Goal: Book appointment/travel/reservation

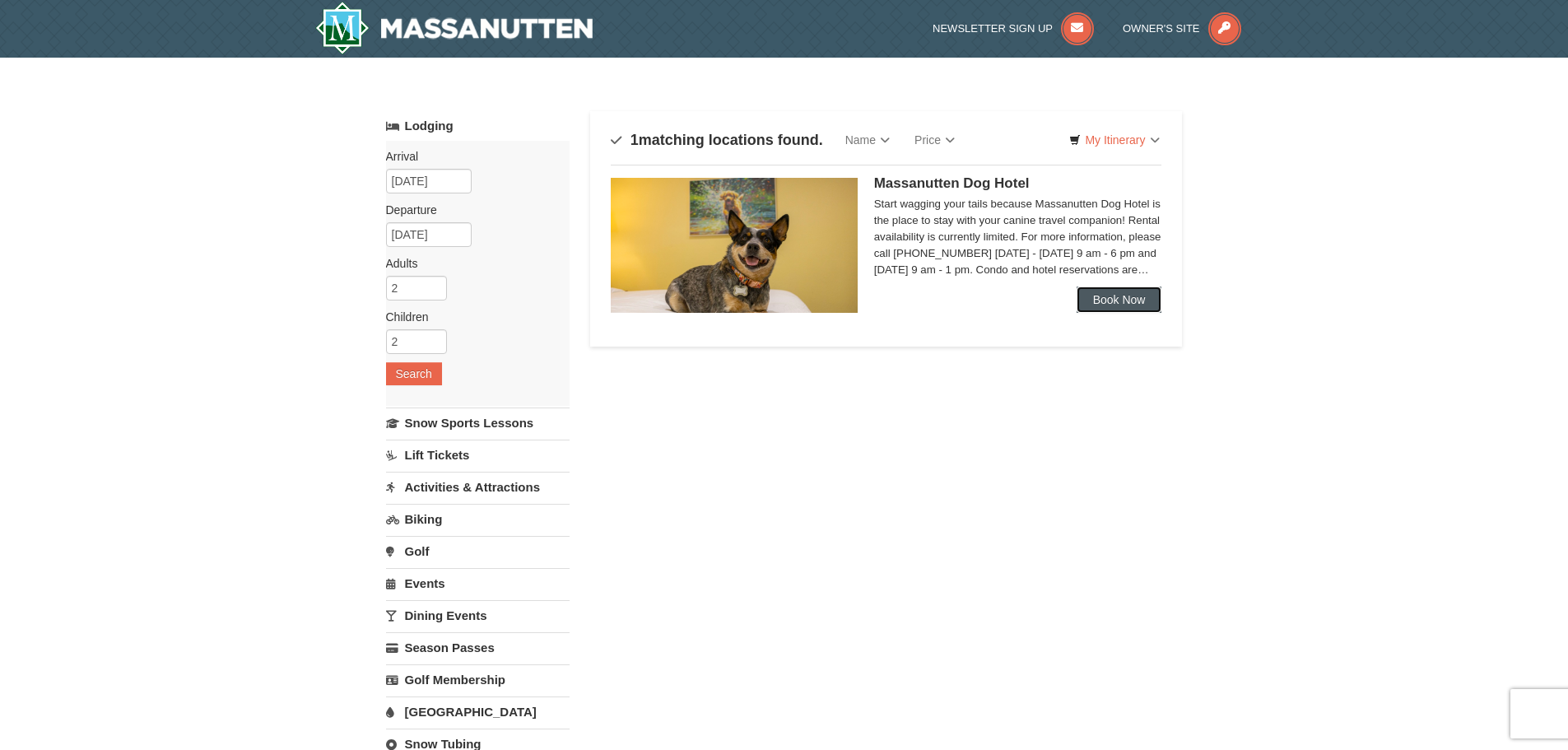
click at [1123, 304] on link "Book Now" at bounding box center [1119, 299] width 86 height 27
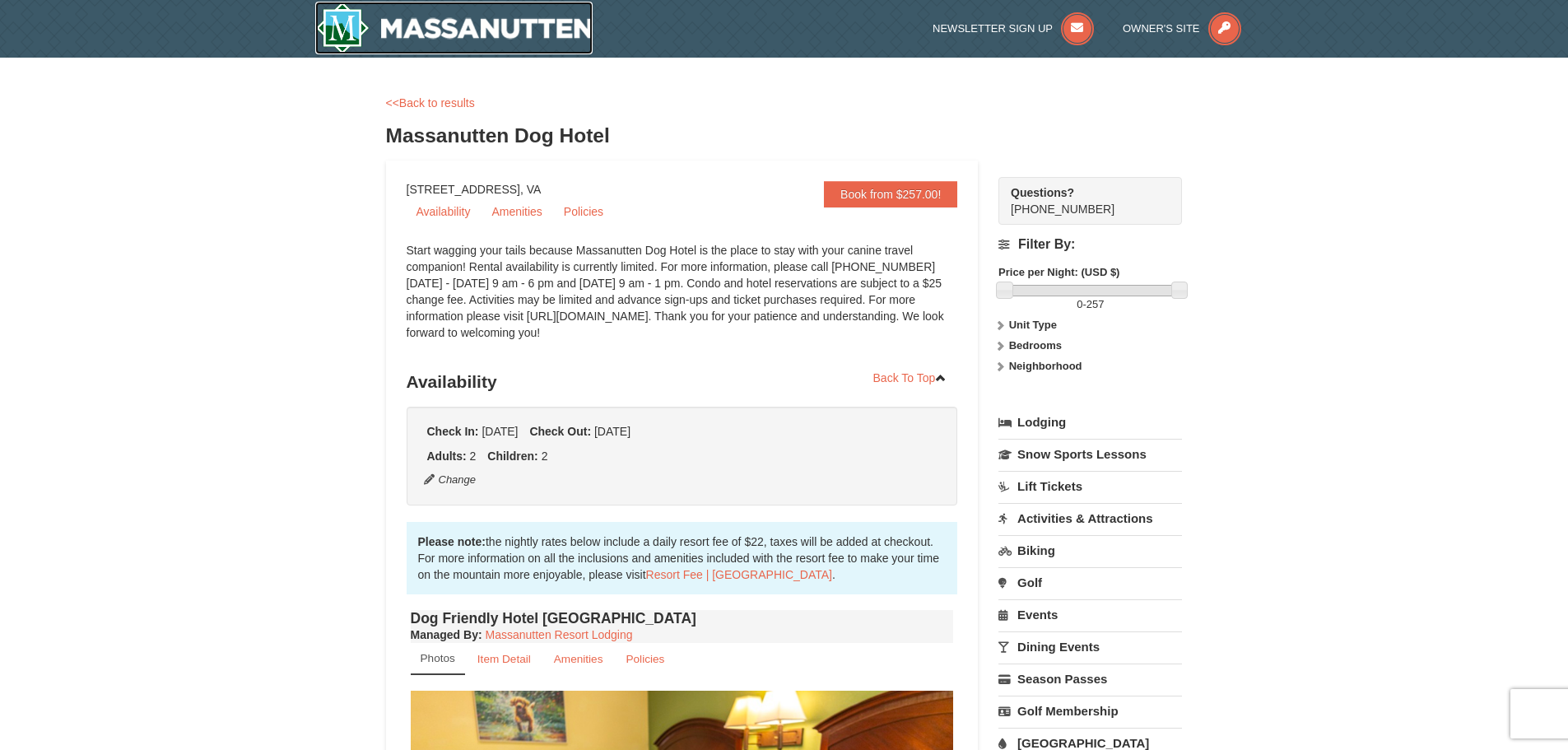
click at [421, 26] on img at bounding box center [454, 27] width 278 height 52
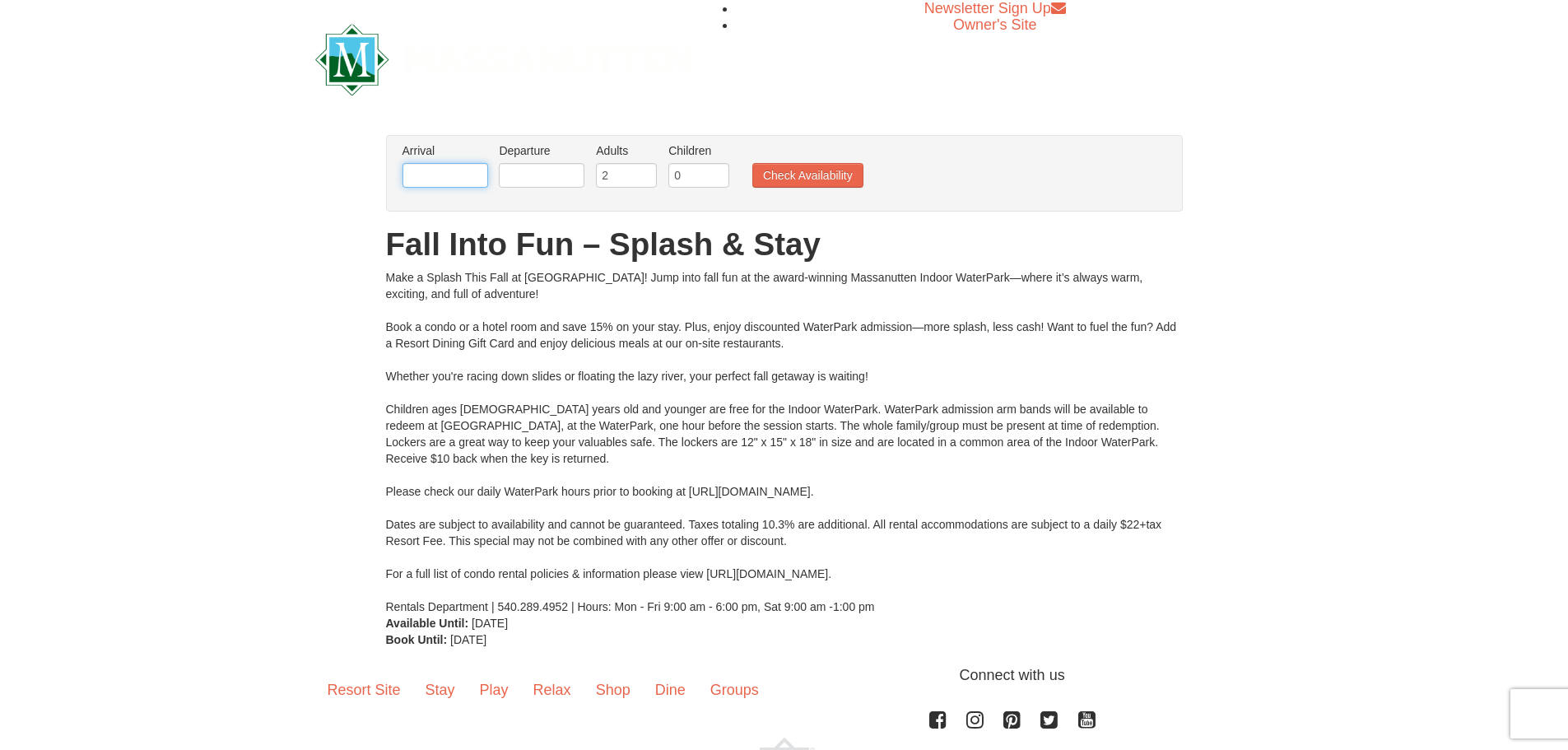
click at [451, 178] on input "text" at bounding box center [445, 175] width 86 height 25
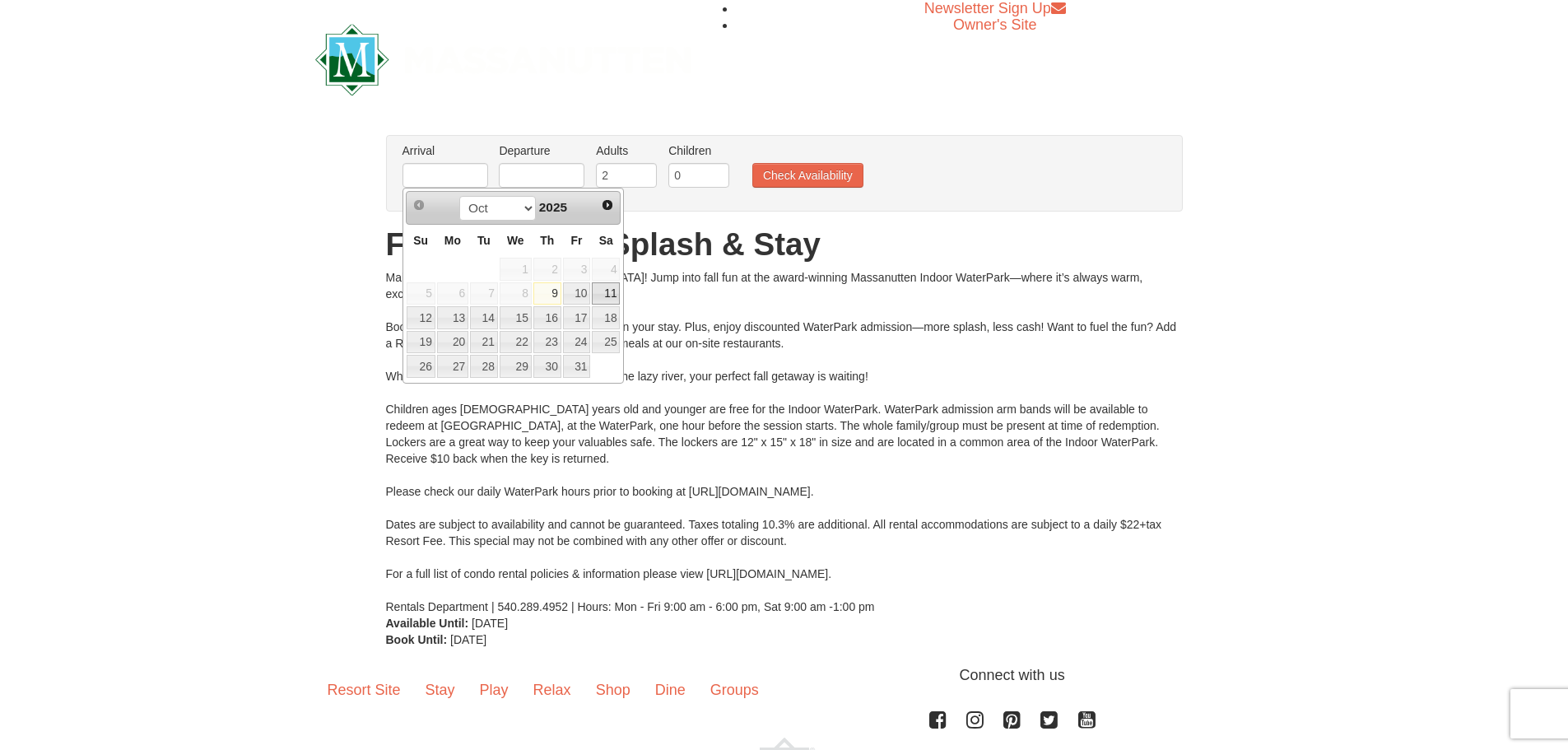
click at [601, 295] on link "11" at bounding box center [605, 293] width 28 height 23
type input "[DATE]"
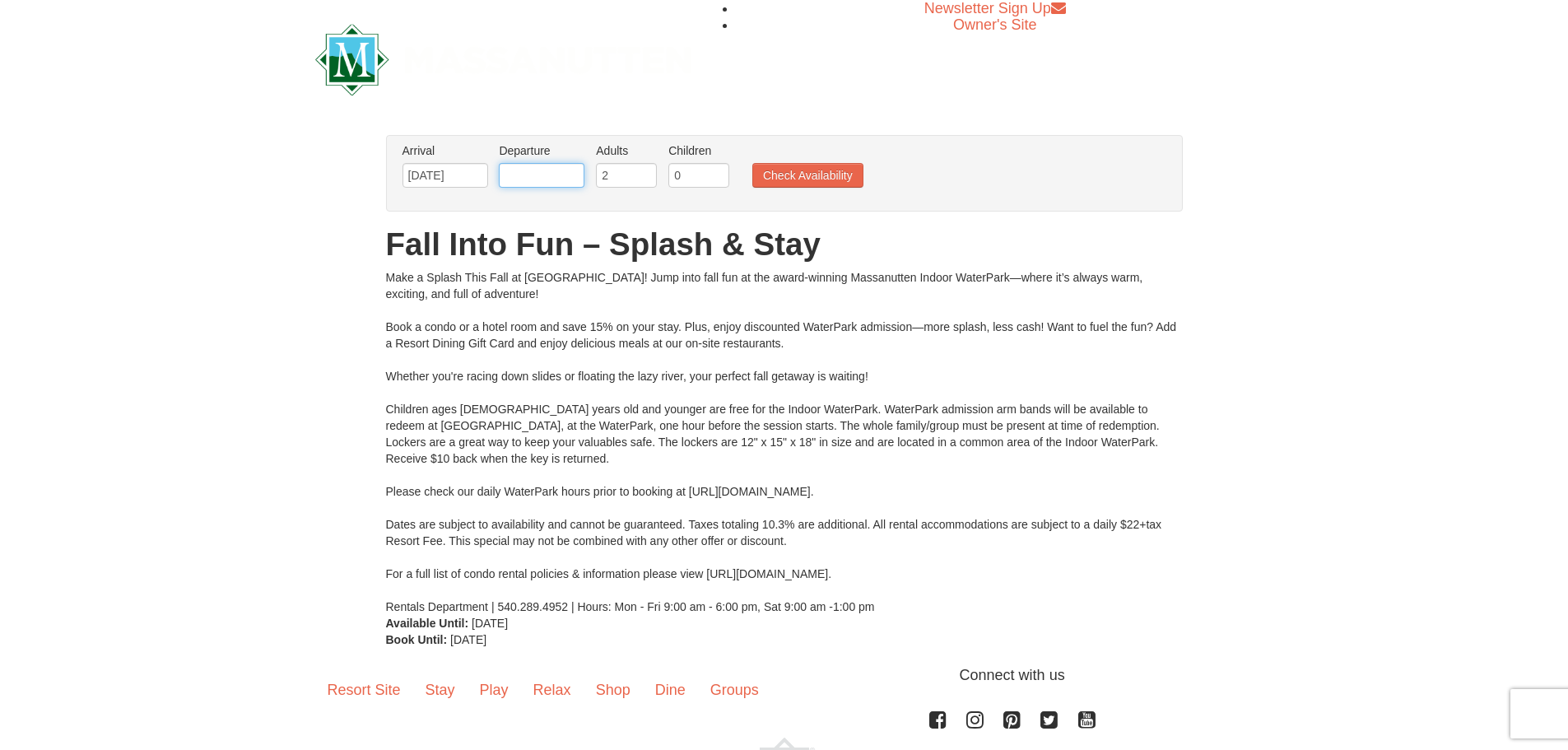
click at [545, 178] on input "text" at bounding box center [542, 175] width 86 height 25
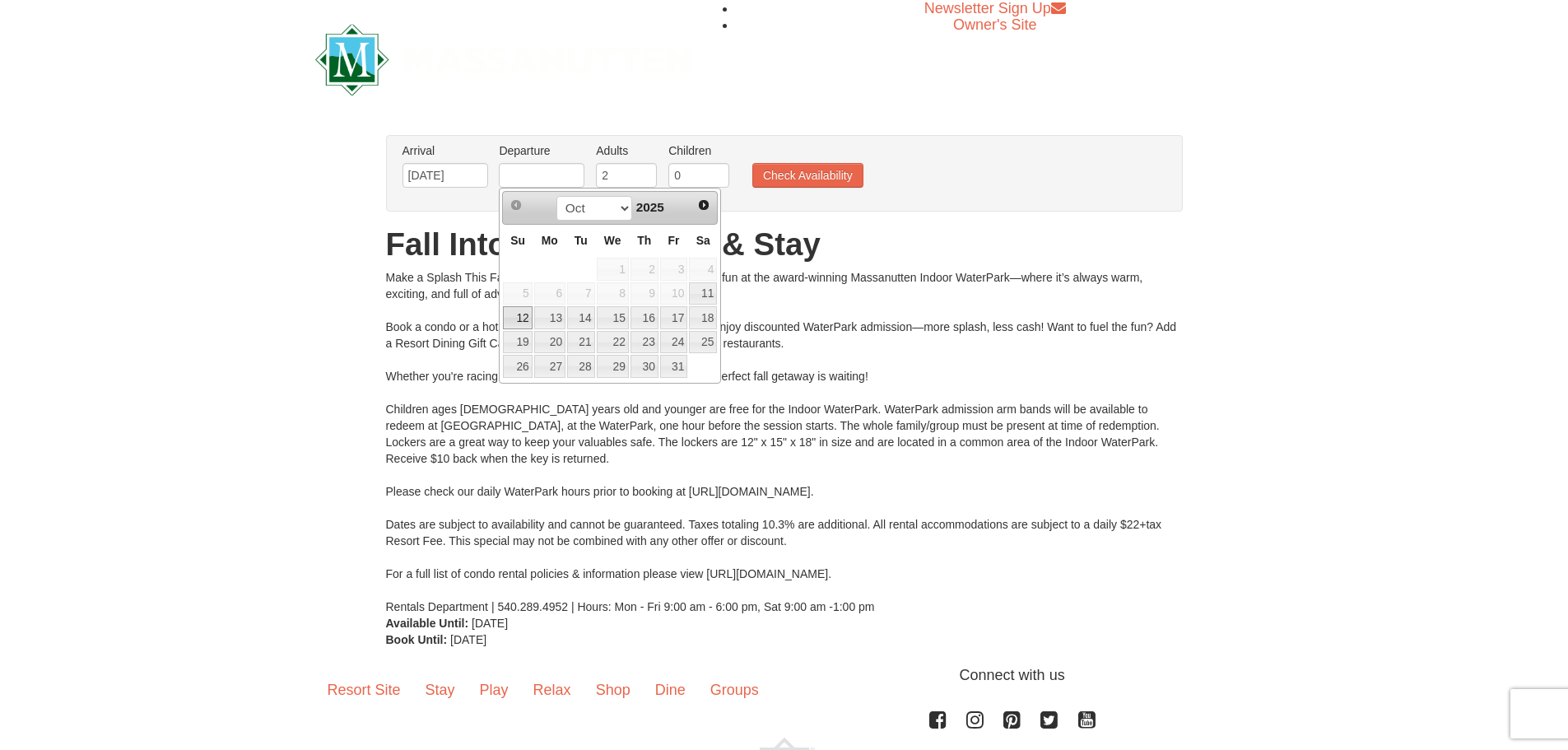
click at [513, 318] on link "12" at bounding box center [518, 318] width 29 height 23
type input "[DATE]"
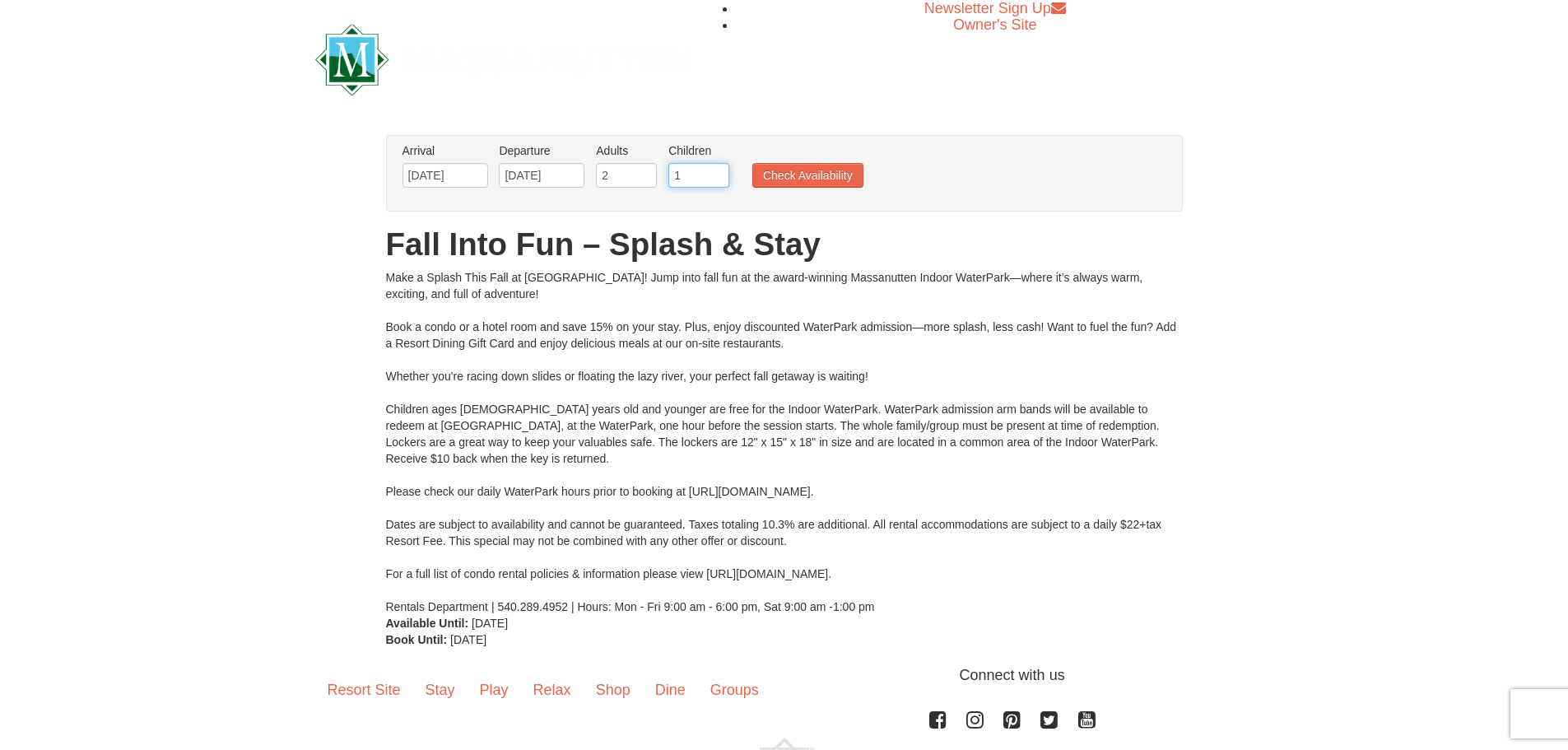
click at [715, 172] on input "1" at bounding box center [699, 175] width 61 height 25
type input "2"
click at [715, 172] on input "2" at bounding box center [699, 175] width 61 height 25
click at [776, 173] on button "Check Availability" at bounding box center [807, 175] width 111 height 25
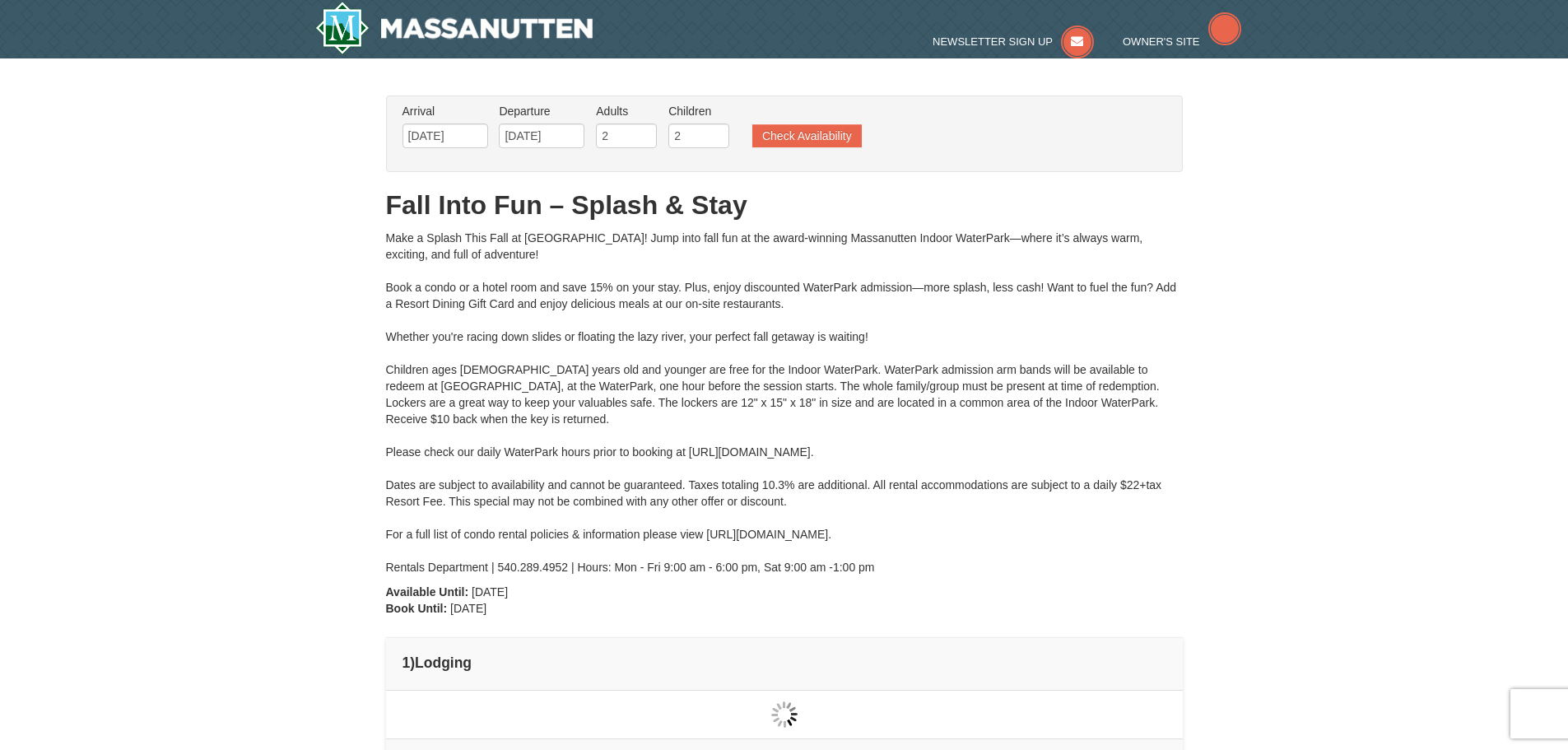
scroll to position [35, 0]
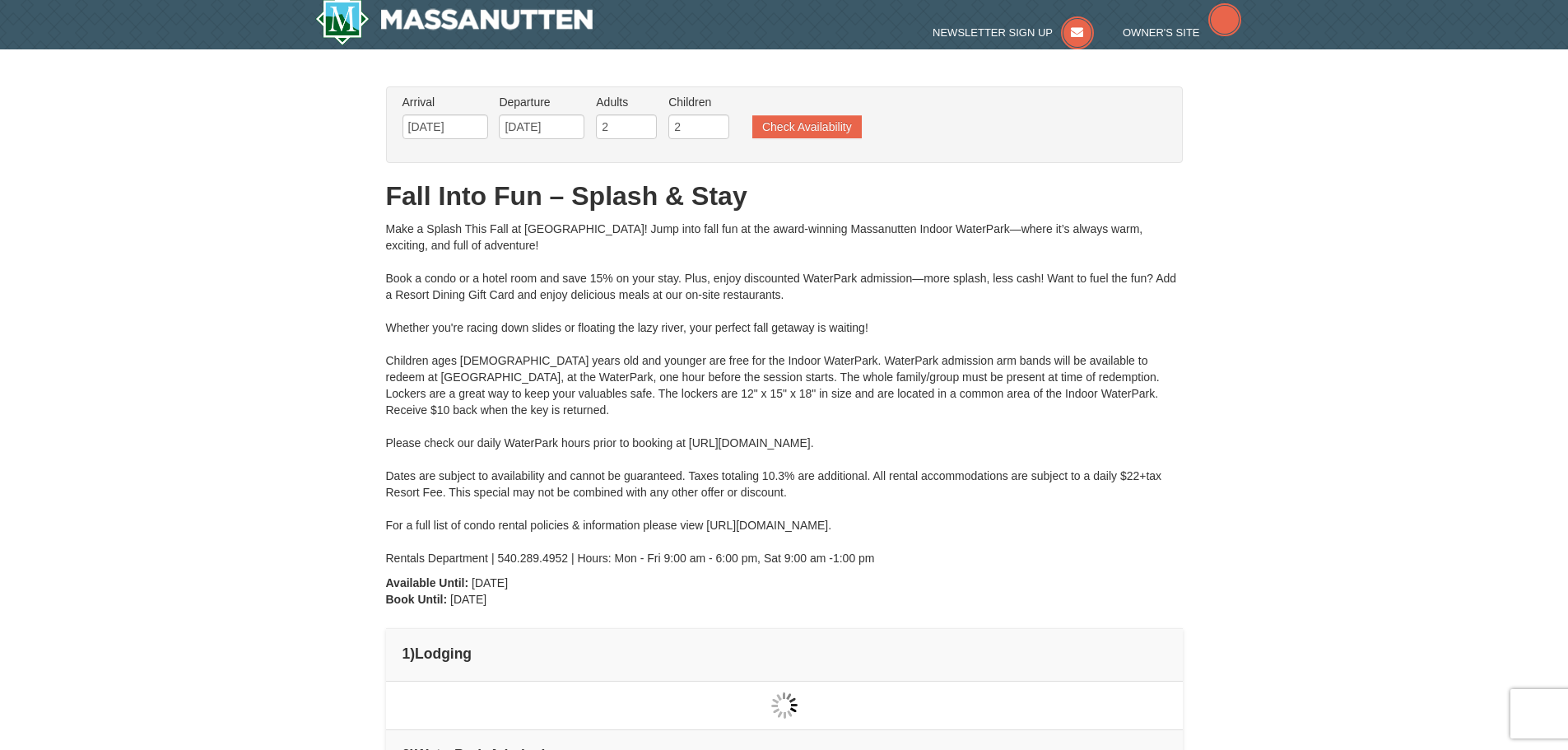
type input "[DATE]"
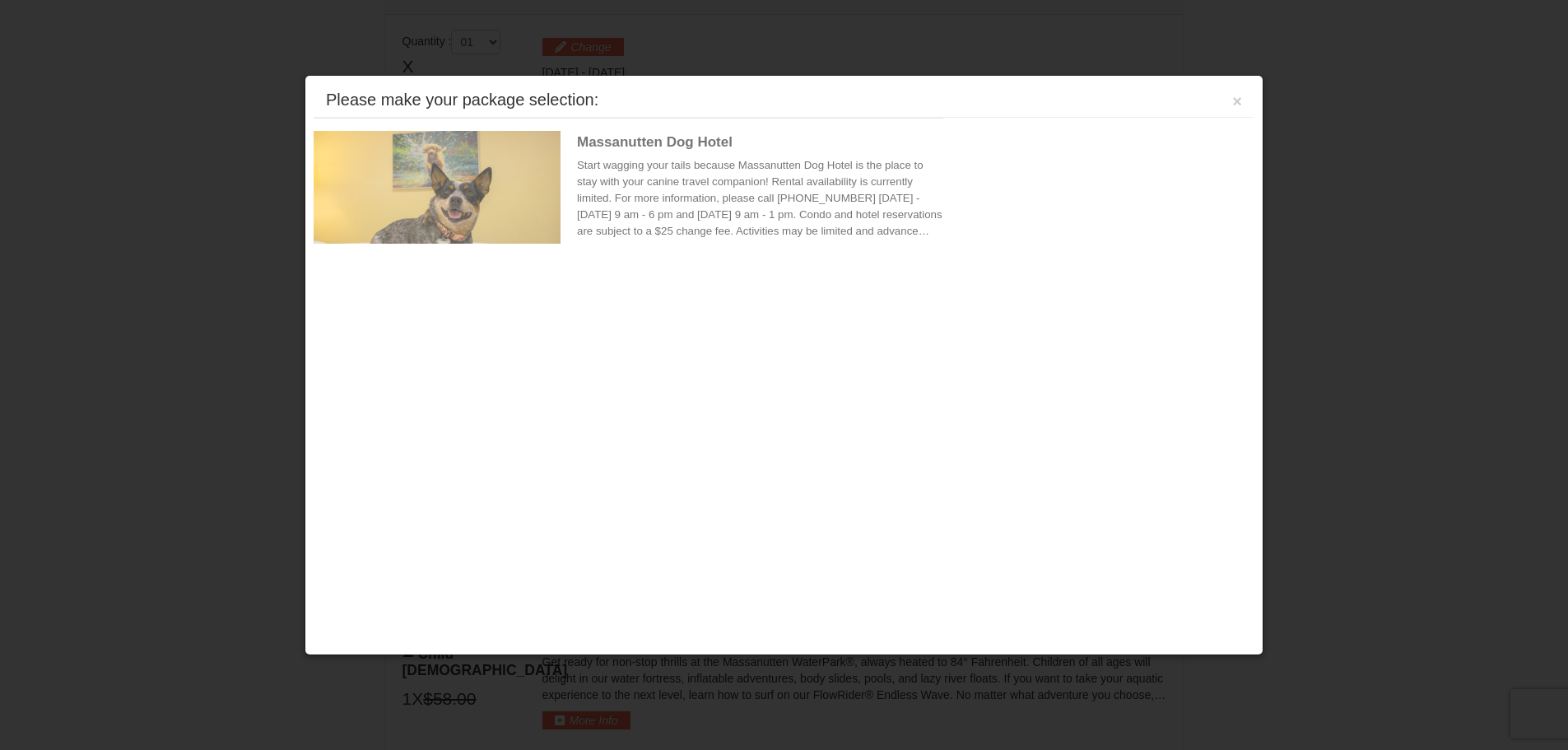
scroll to position [701, 0]
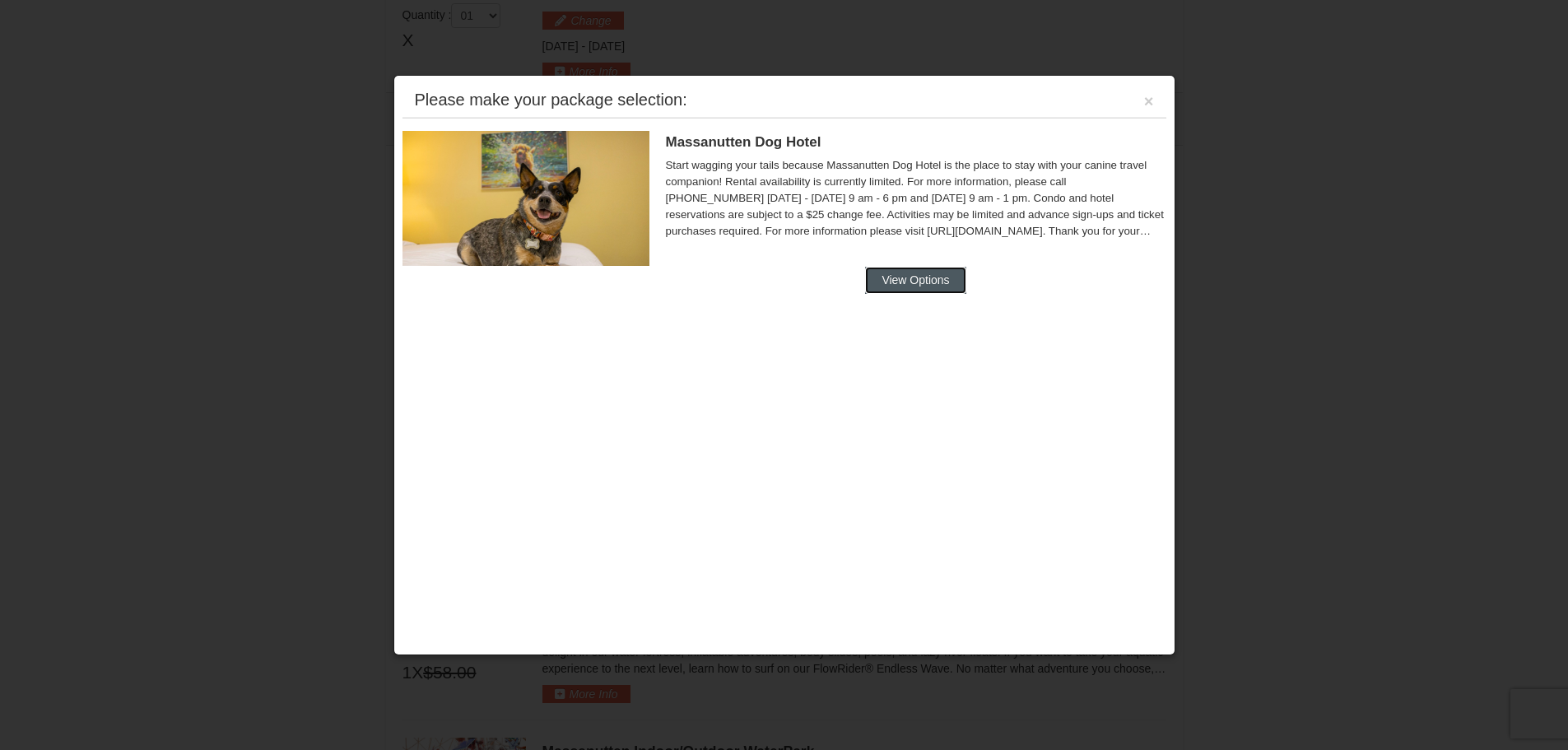
click at [937, 270] on button "View Options" at bounding box center [915, 280] width 100 height 27
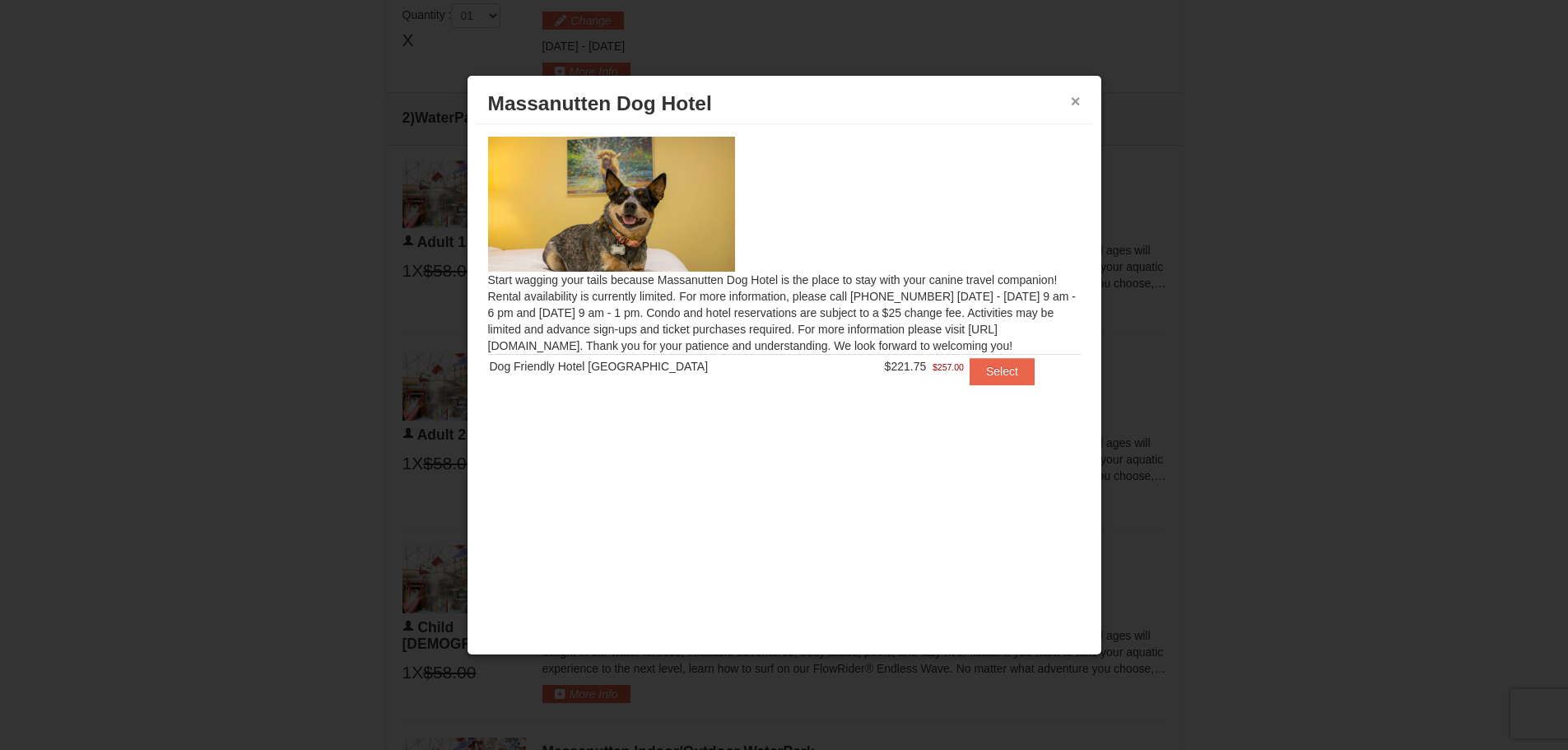
click at [1076, 101] on button "×" at bounding box center [1075, 100] width 10 height 16
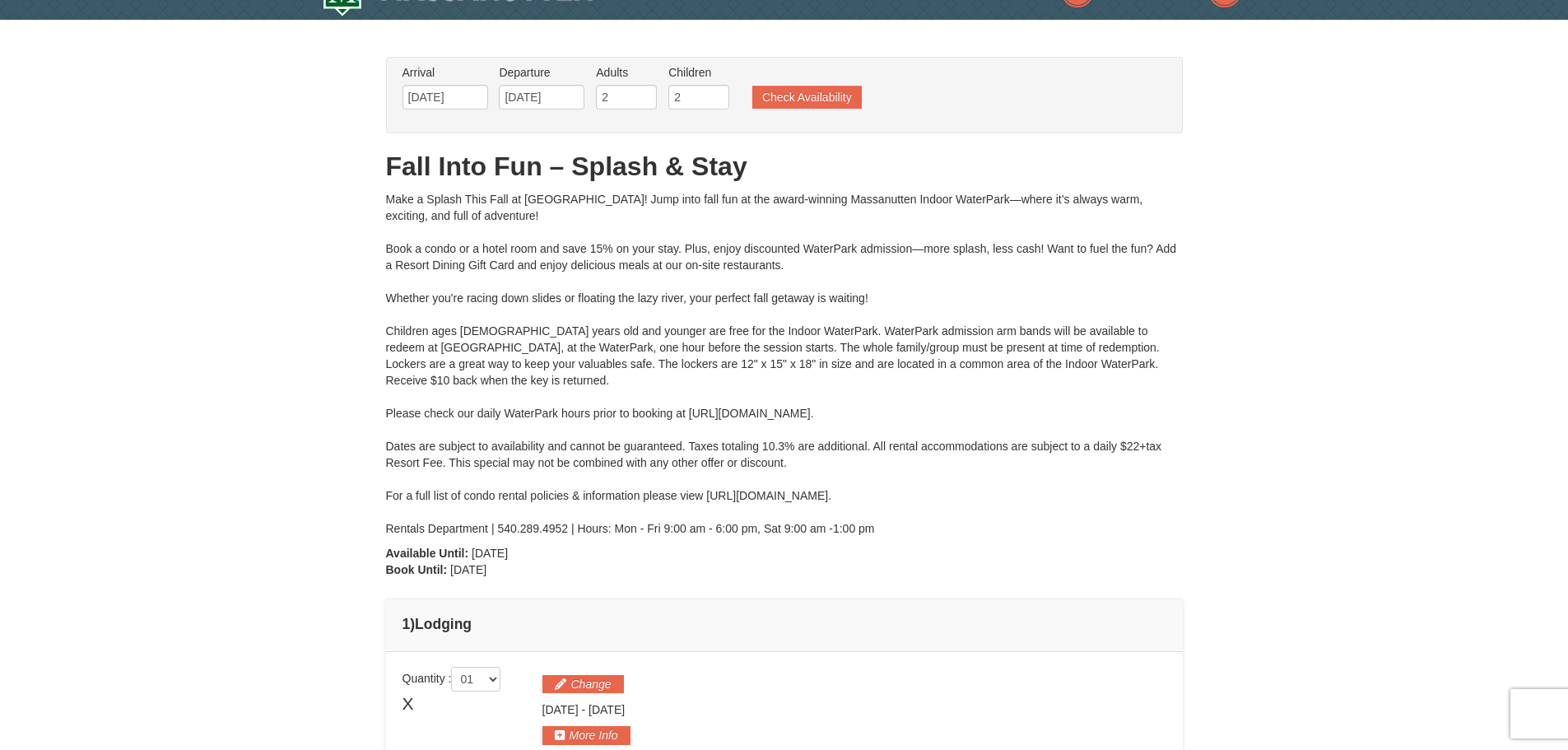
scroll to position [0, 0]
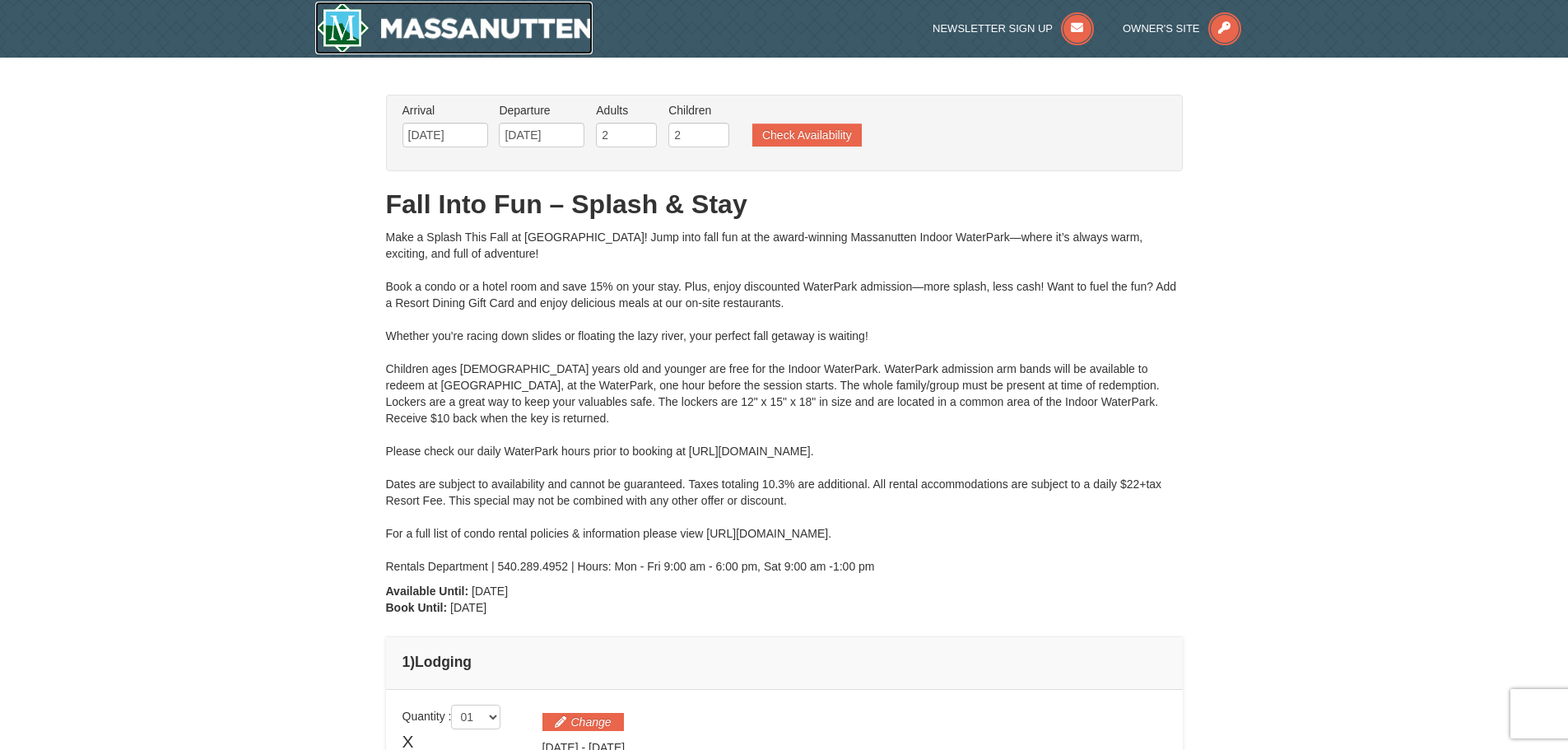
click at [358, 30] on img at bounding box center [454, 27] width 278 height 52
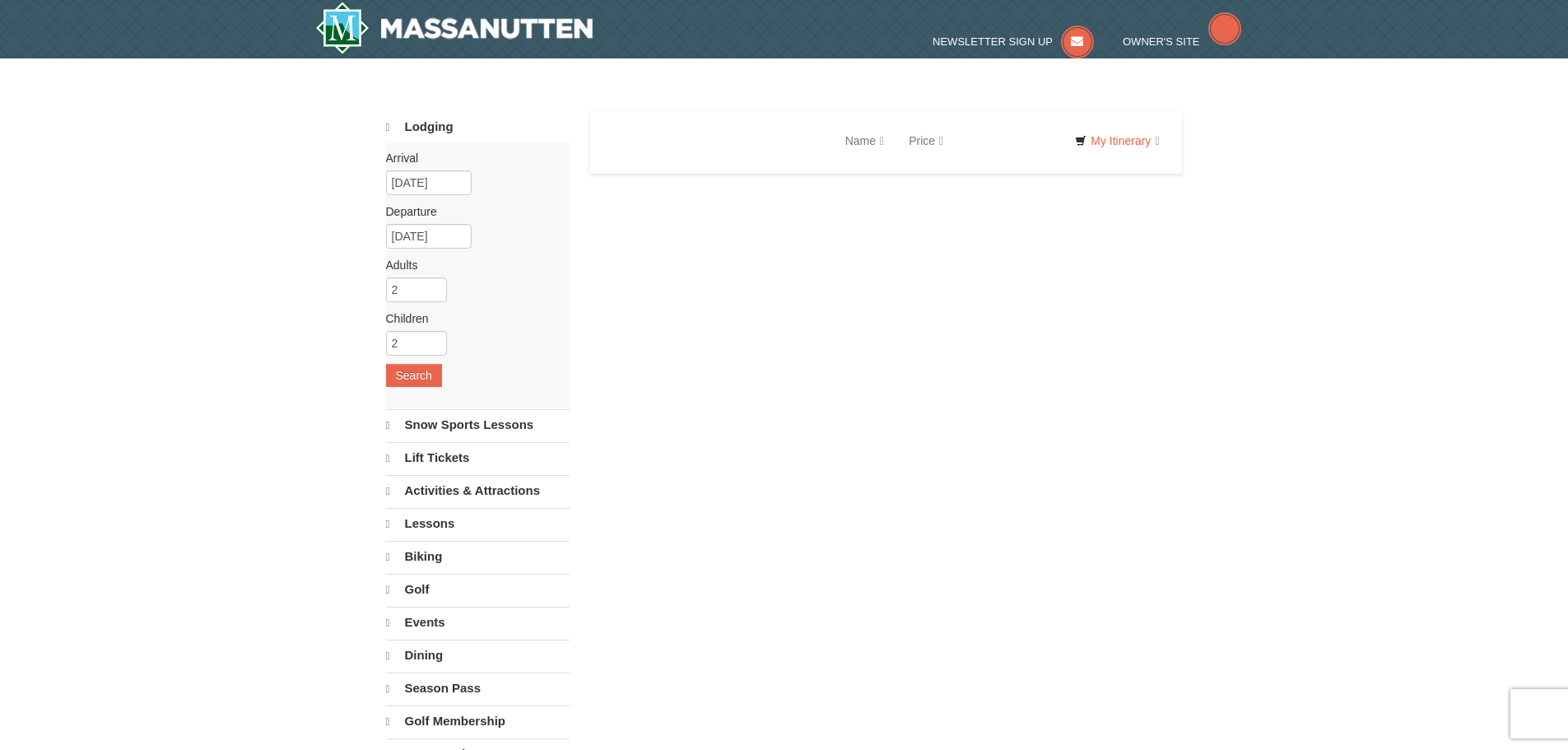
select select "10"
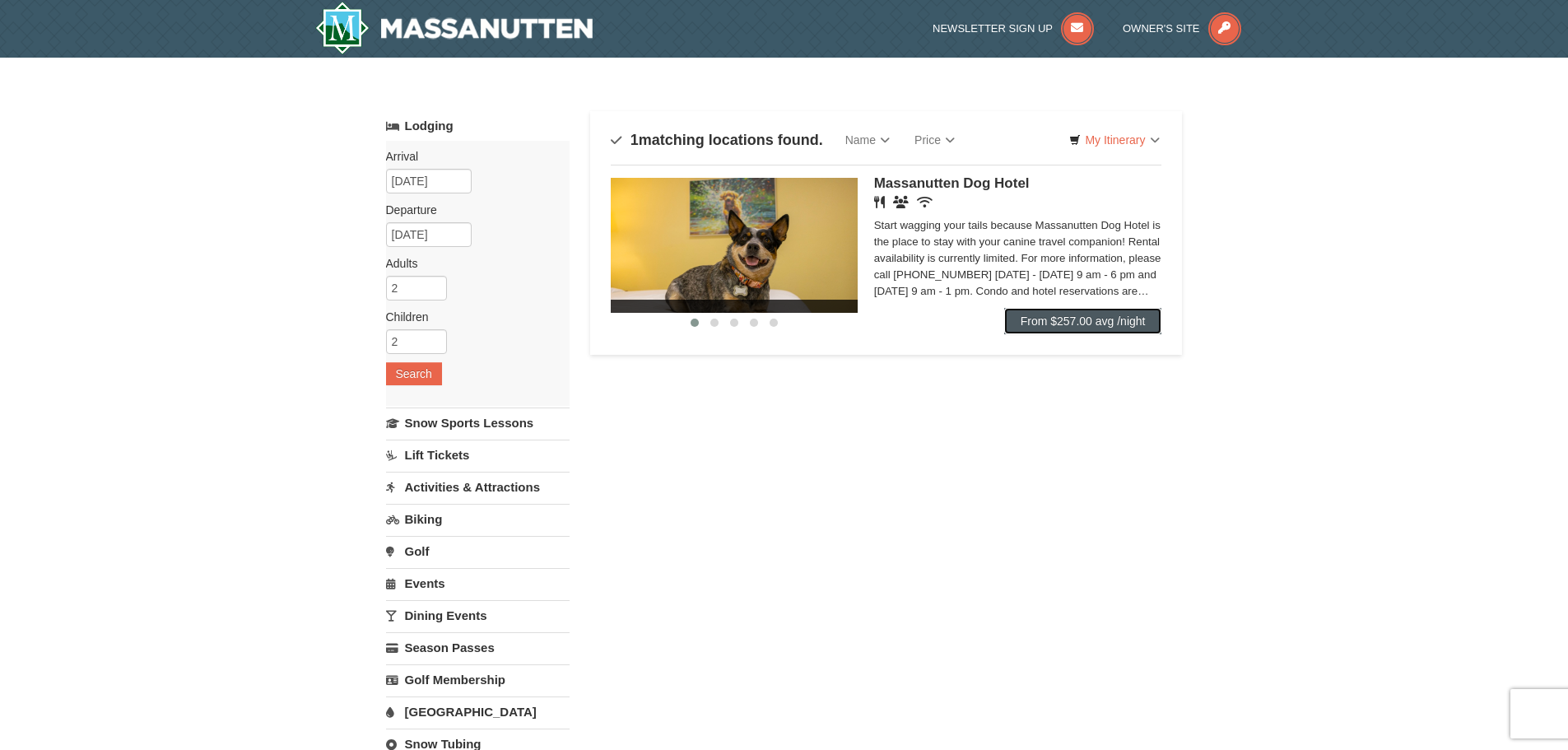
click at [1032, 327] on link "From $257.00 avg /night" at bounding box center [1083, 321] width 158 height 27
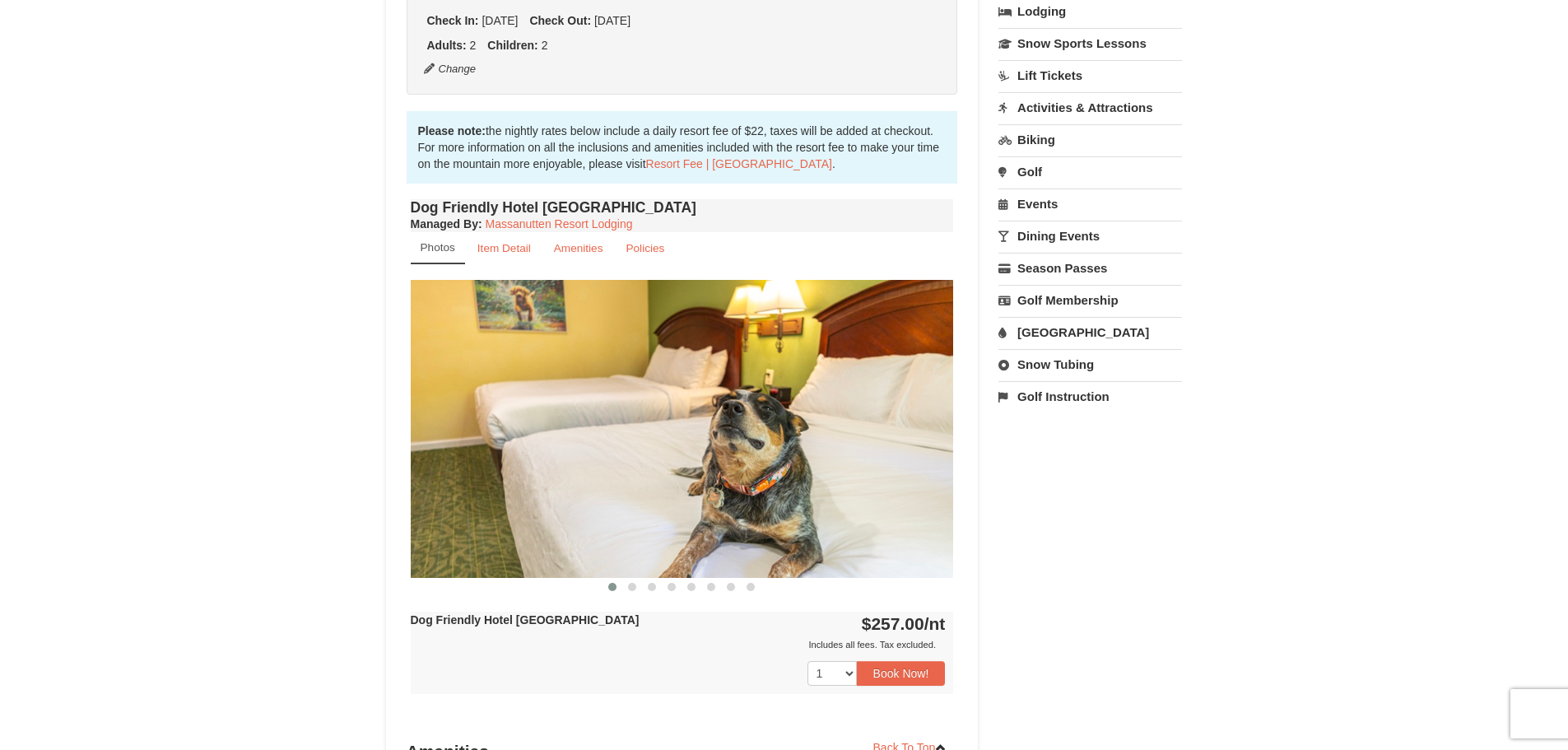
scroll to position [411, 0]
click at [893, 673] on button "Book Now!" at bounding box center [901, 672] width 89 height 25
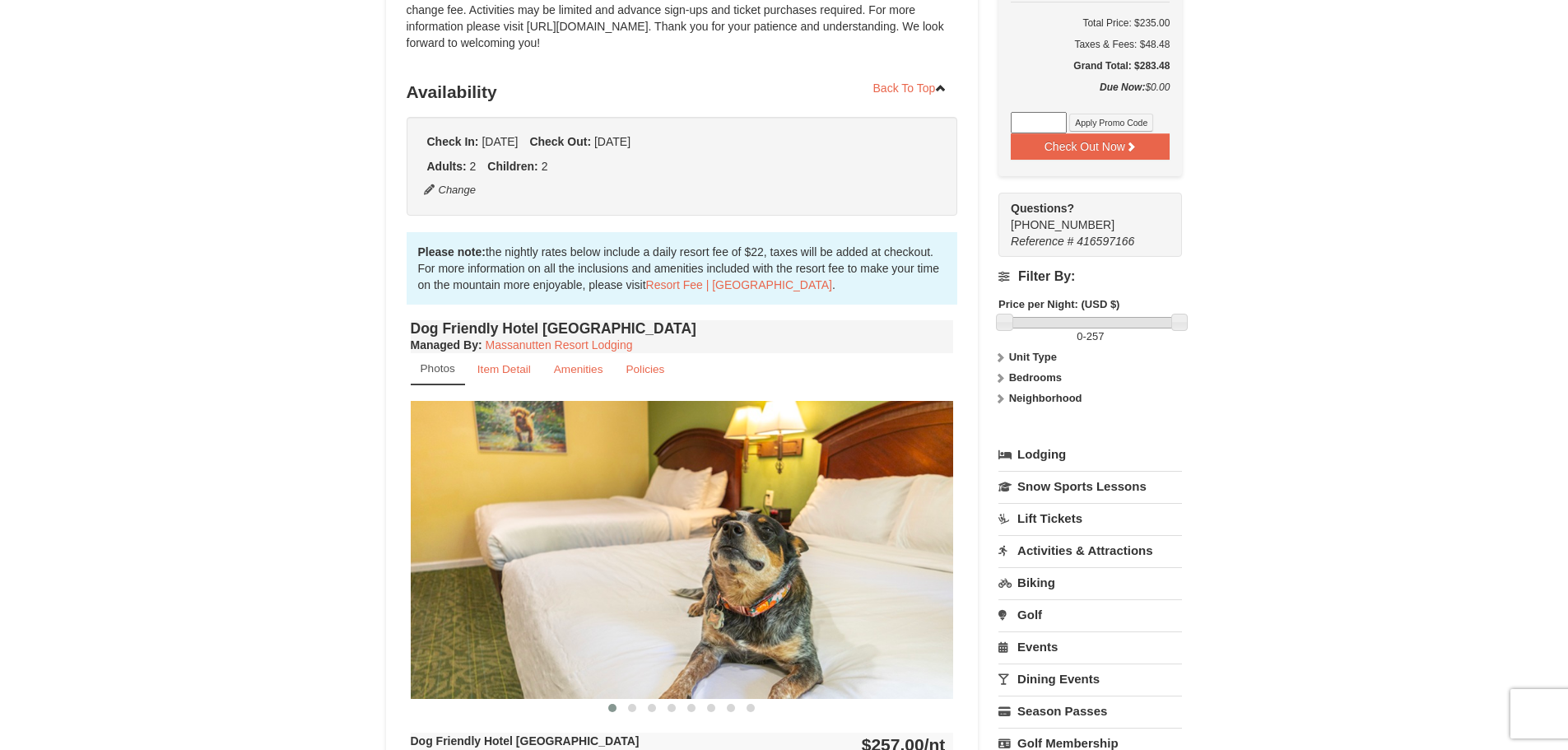
scroll to position [160, 0]
